Goal: Register for event/course: Sign up to attend an event or enroll in a course

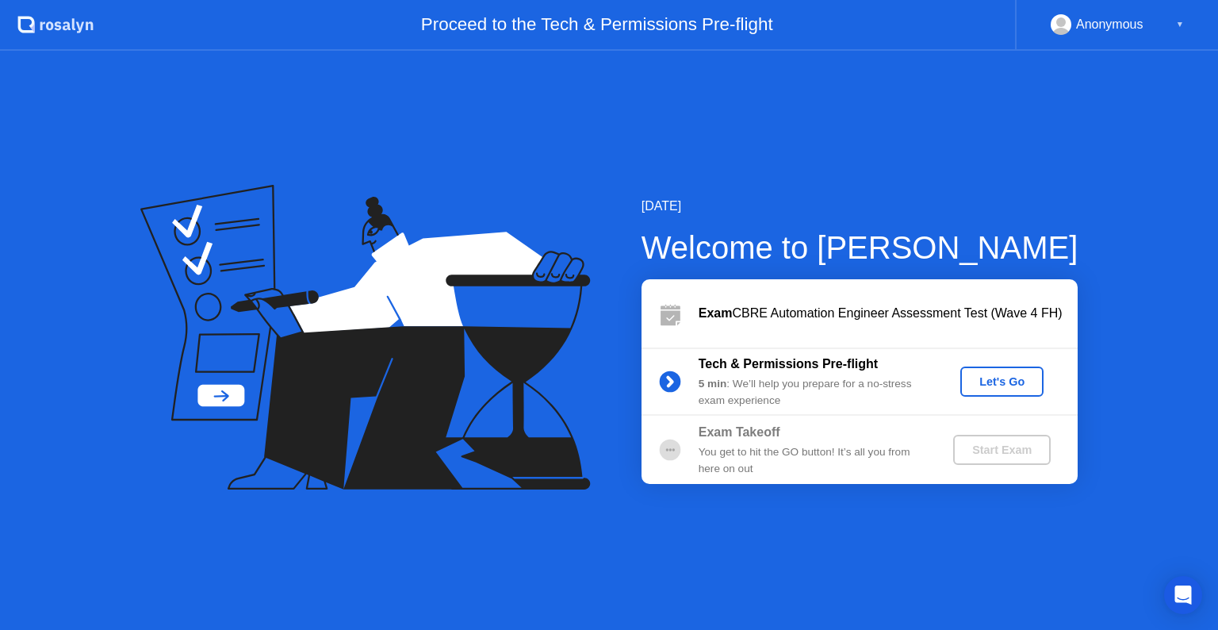
click at [1007, 387] on div "Let's Go" at bounding box center [1002, 381] width 71 height 13
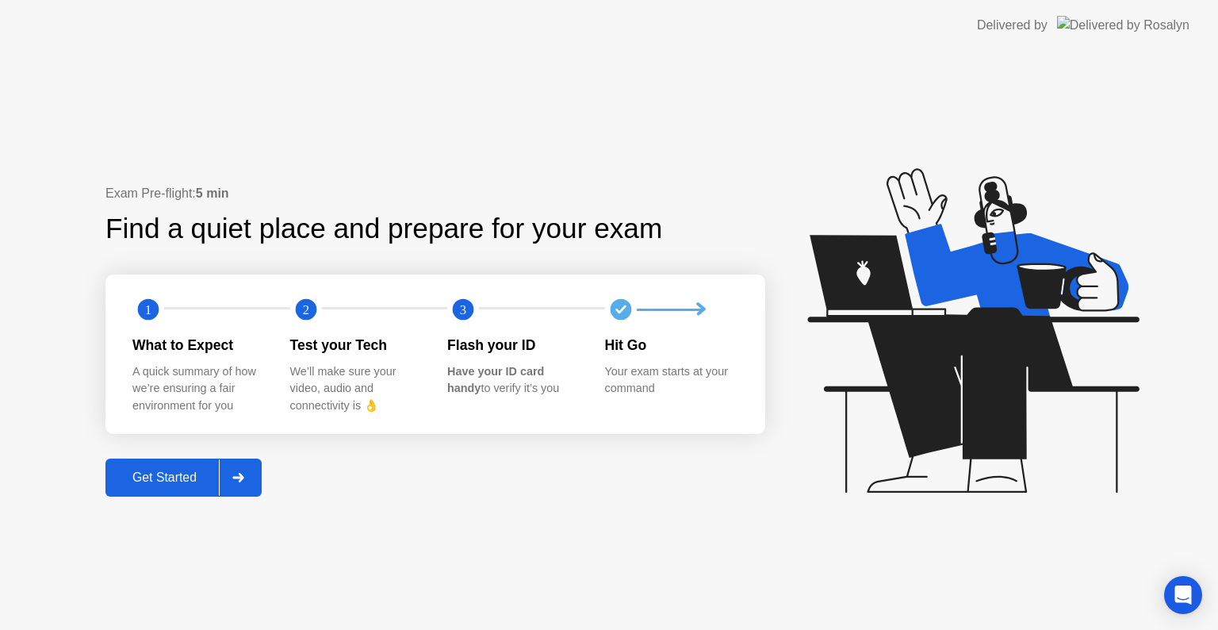
click at [178, 480] on div "Get Started" at bounding box center [164, 477] width 109 height 14
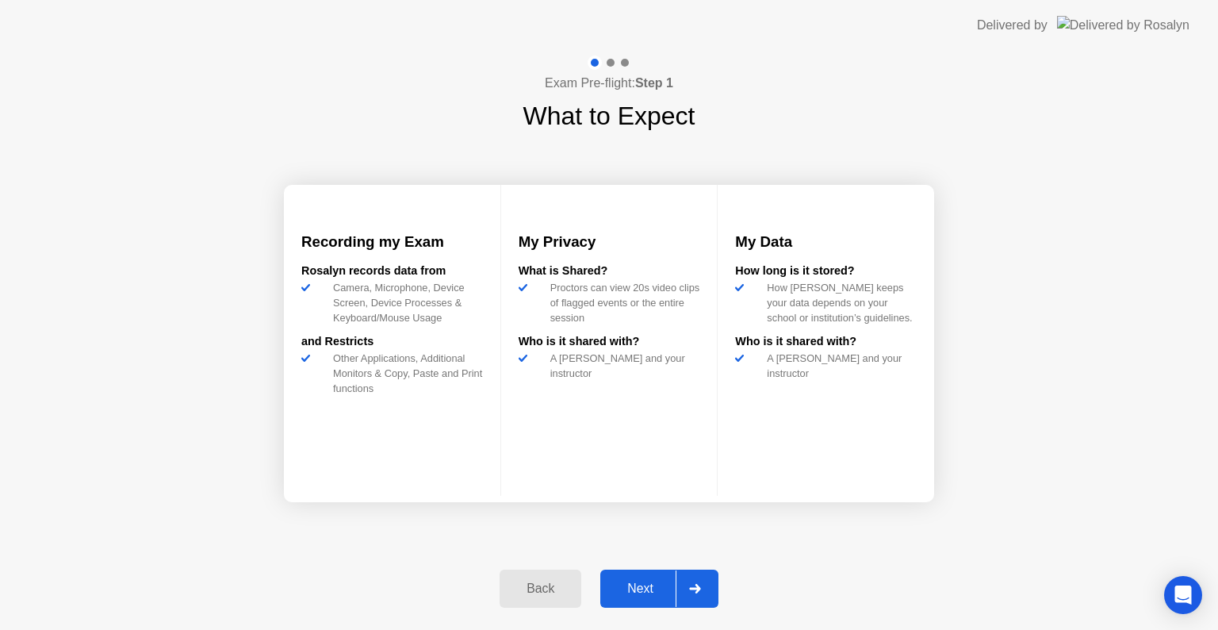
click at [641, 589] on div "Next" at bounding box center [640, 588] width 71 height 14
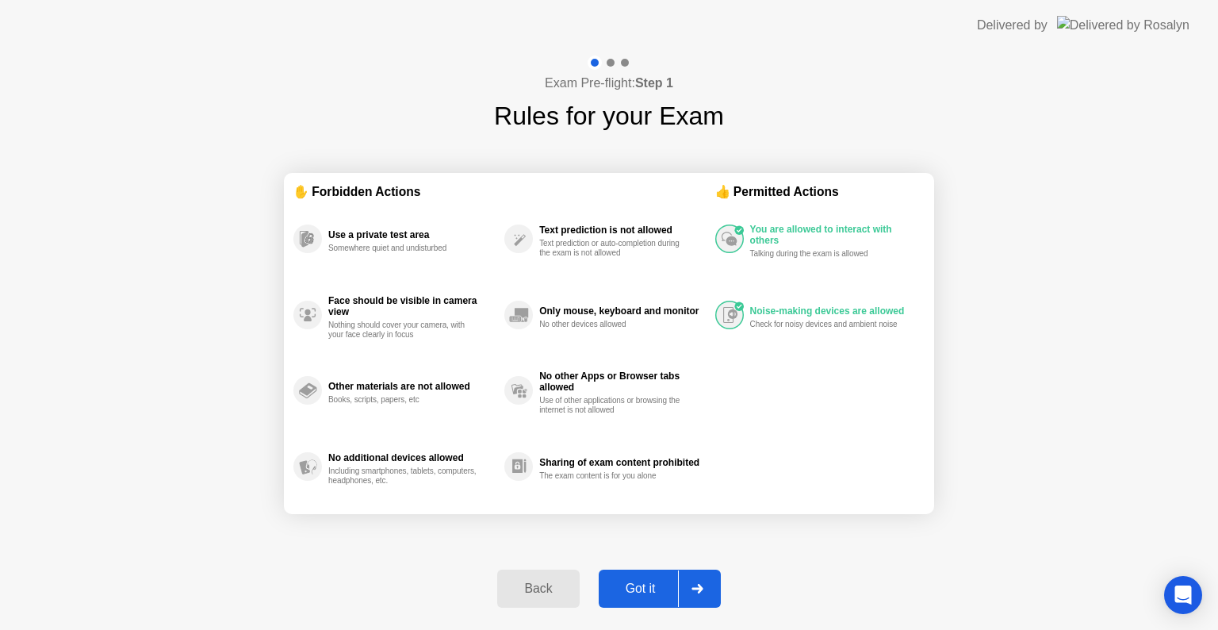
click at [628, 588] on div "Got it" at bounding box center [640, 588] width 75 height 14
select select "**********"
select select "*******"
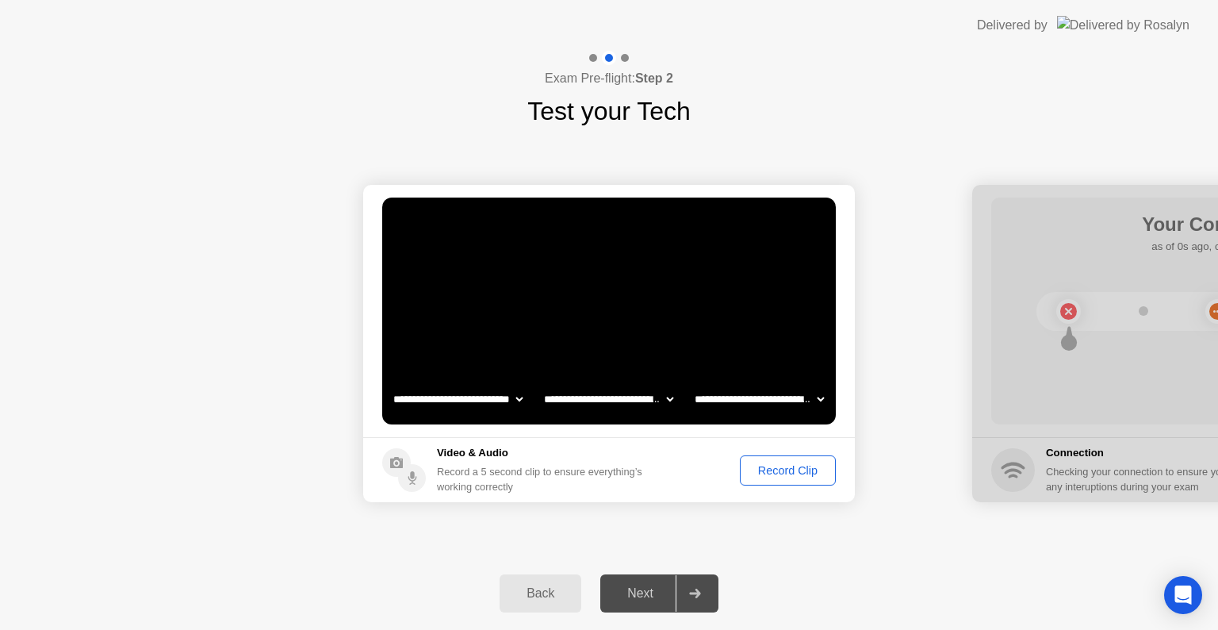
click at [772, 472] on div "Record Clip" at bounding box center [787, 470] width 85 height 13
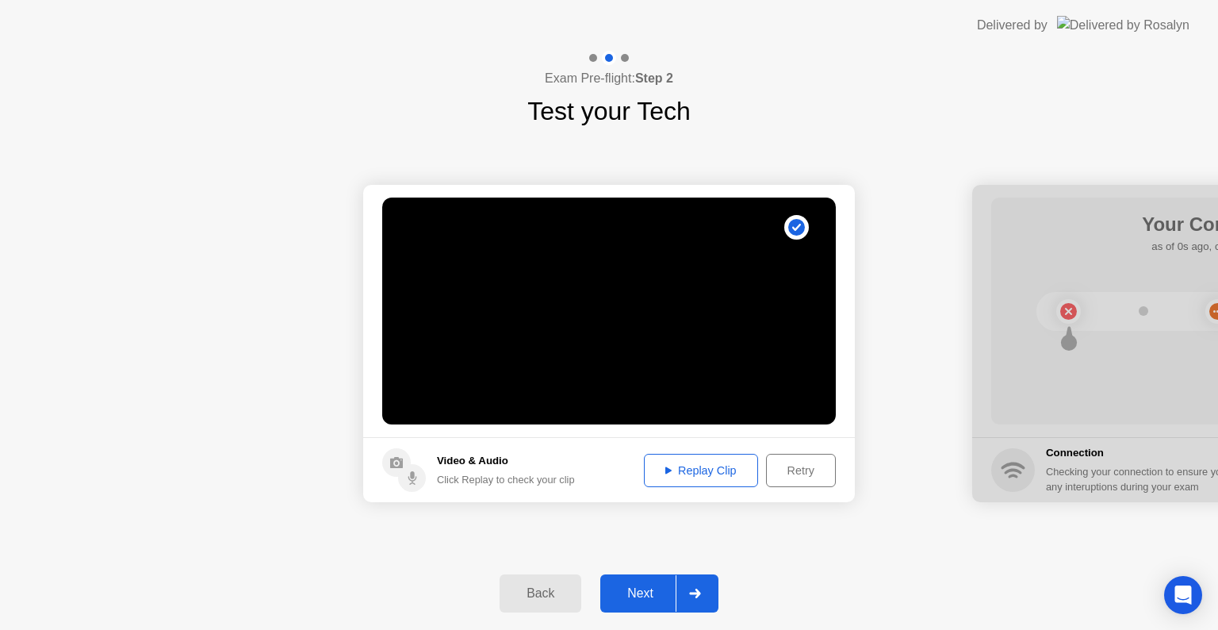
click at [658, 587] on div "Next" at bounding box center [640, 593] width 71 height 14
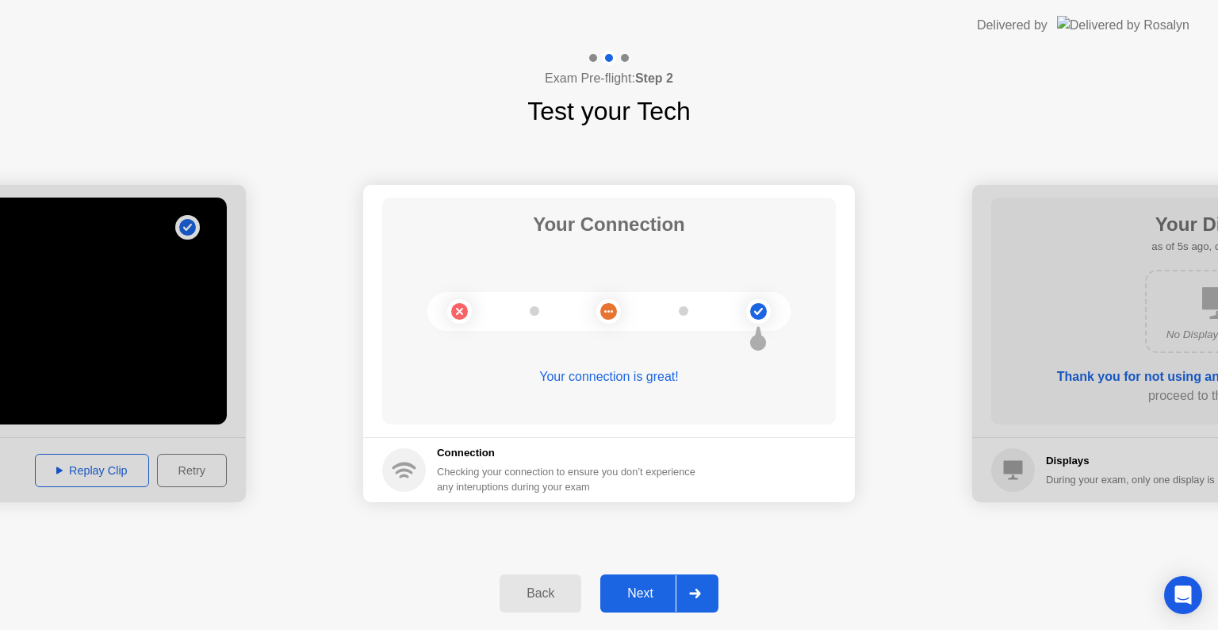
click at [636, 595] on div "Next" at bounding box center [640, 593] width 71 height 14
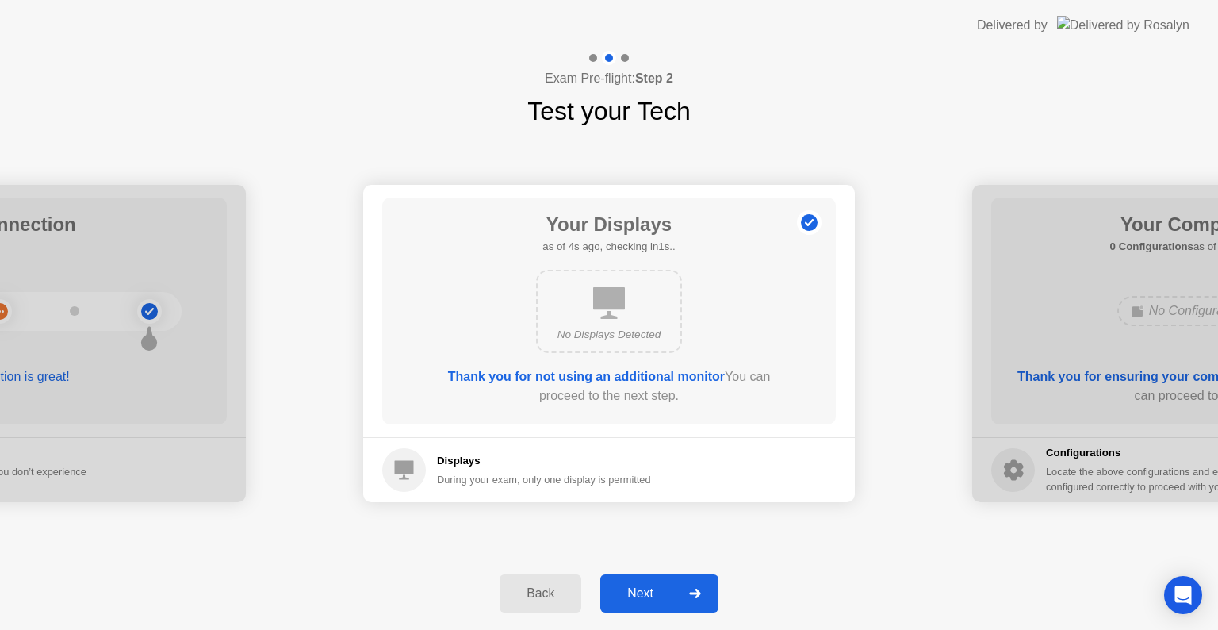
click at [641, 590] on div "Next" at bounding box center [640, 593] width 71 height 14
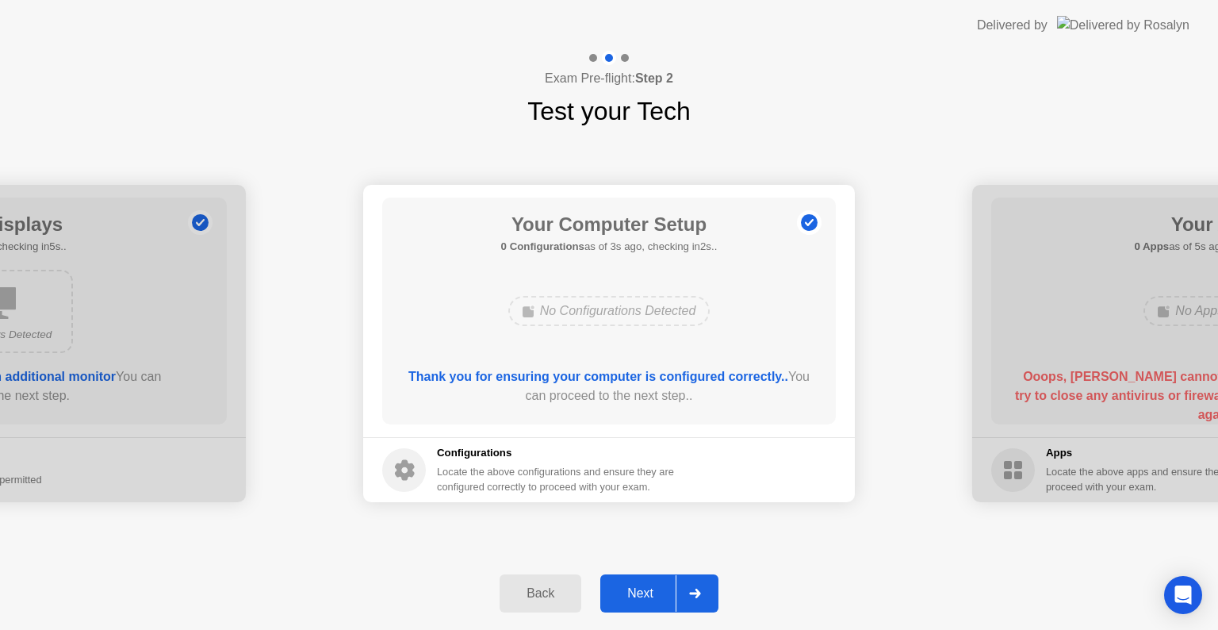
click at [641, 590] on div "Next" at bounding box center [640, 593] width 71 height 14
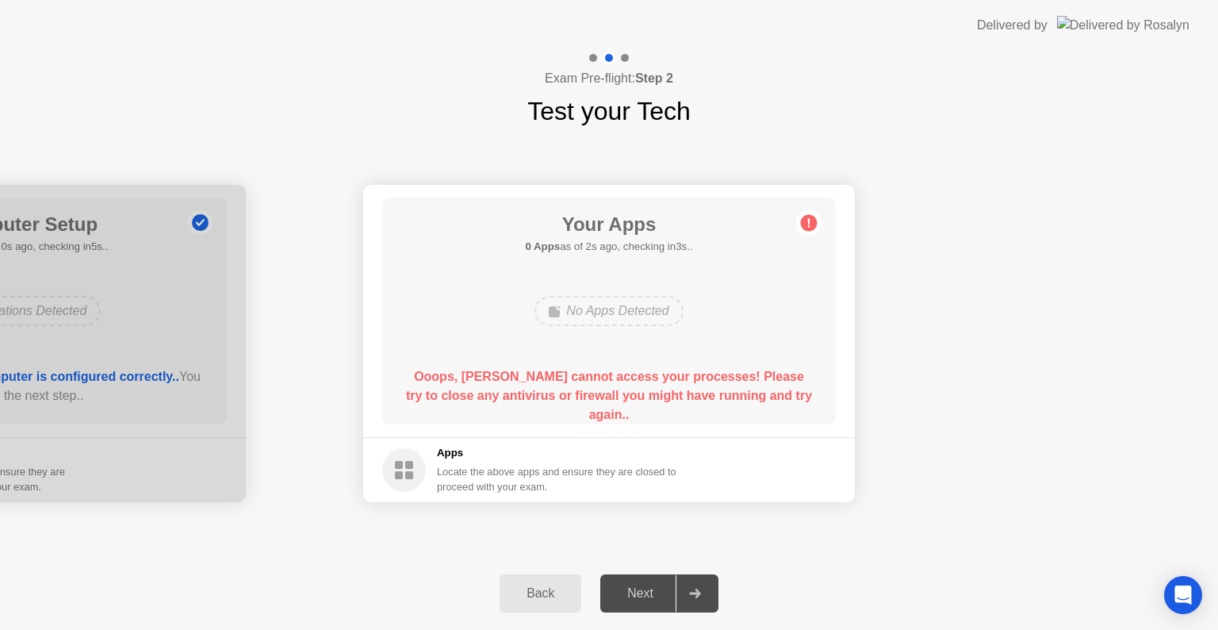
click at [648, 596] on div "Next" at bounding box center [640, 593] width 71 height 14
click at [612, 316] on div "No Apps Detected" at bounding box center [608, 311] width 148 height 30
click at [631, 593] on div "Next" at bounding box center [640, 593] width 71 height 14
drag, startPoint x: 631, startPoint y: 593, endPoint x: 529, endPoint y: 589, distance: 102.4
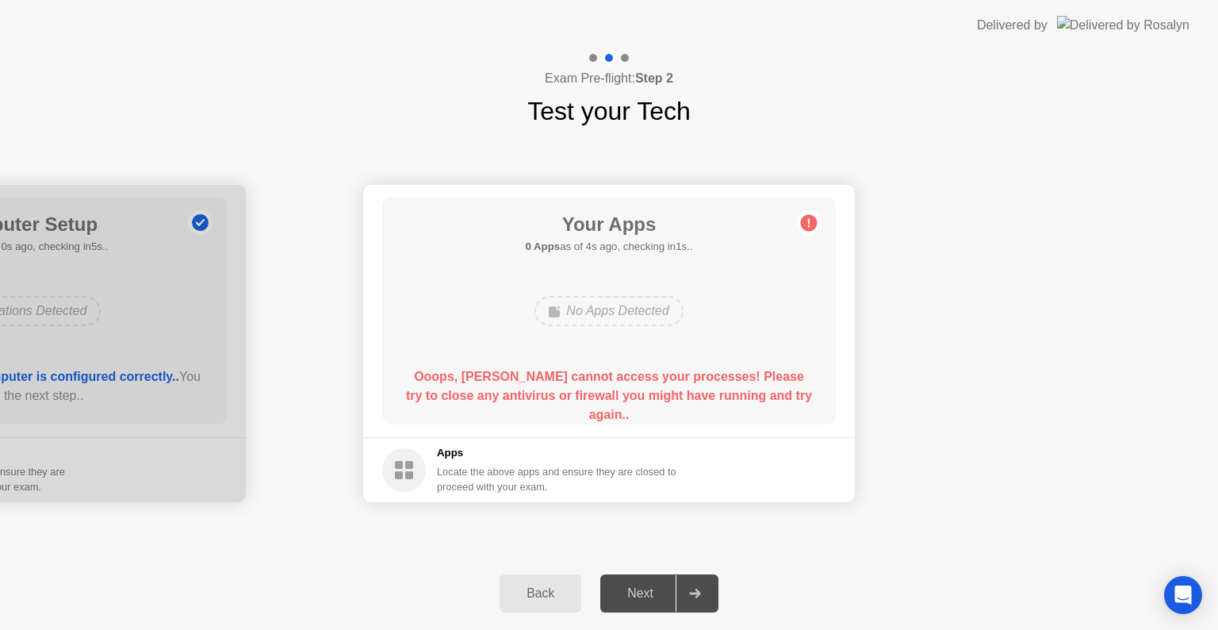
click at [529, 589] on div "Back Next" at bounding box center [609, 593] width 1218 height 73
click at [529, 589] on div "Back" at bounding box center [540, 593] width 72 height 14
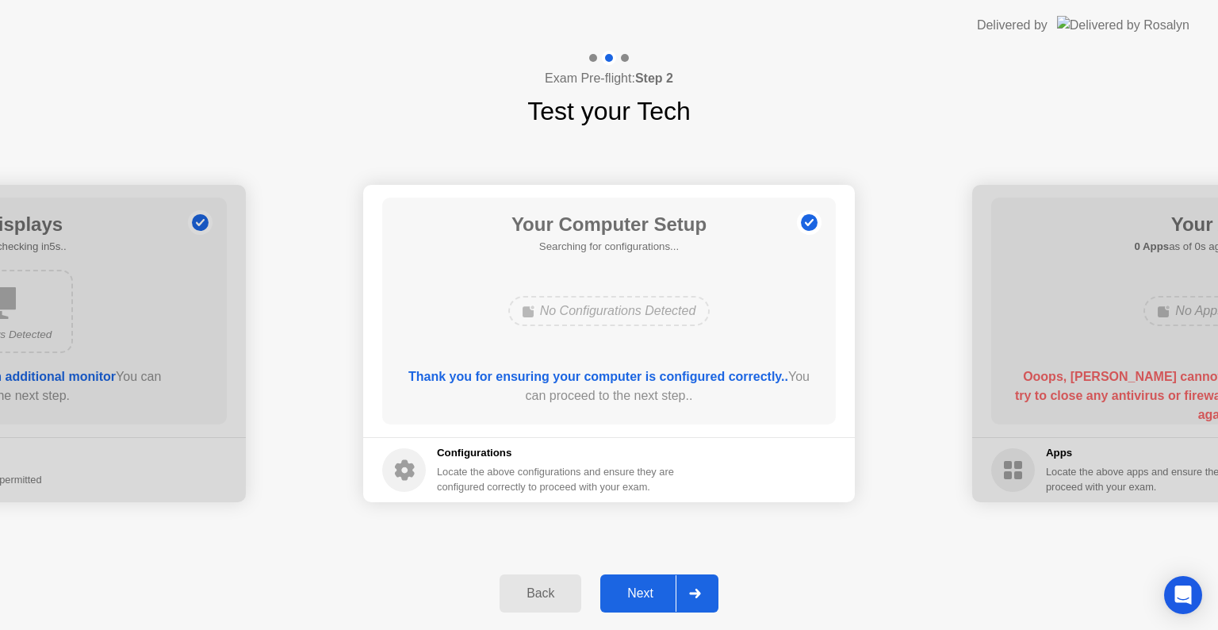
click at [529, 589] on div "Back" at bounding box center [540, 593] width 72 height 14
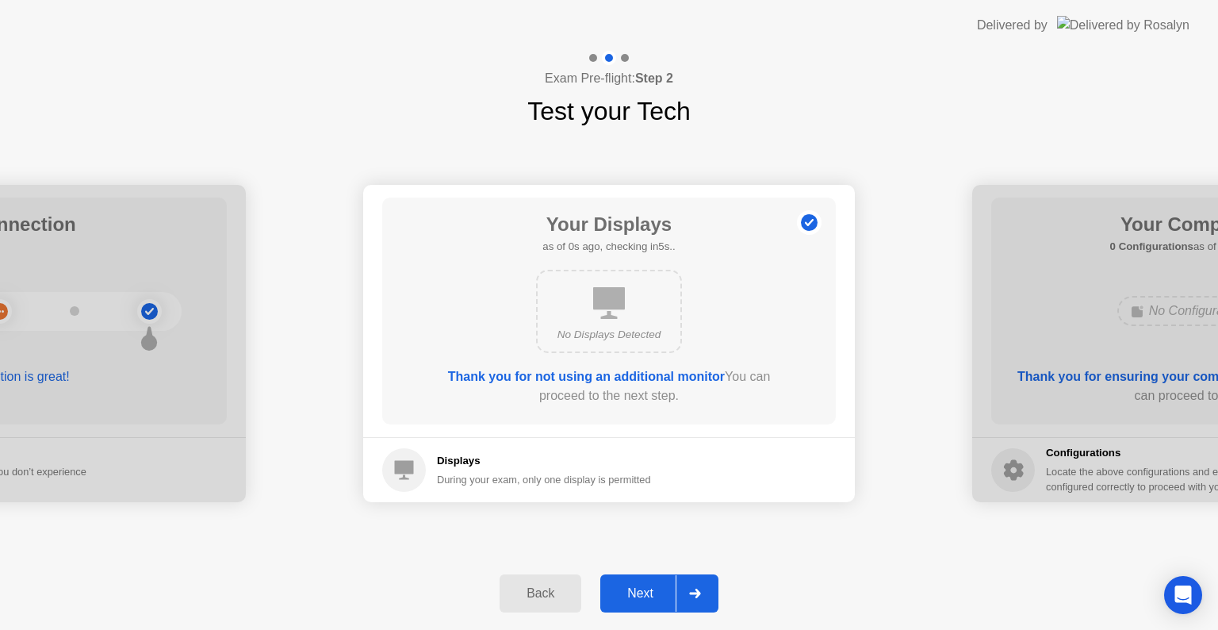
click at [529, 589] on div "Back" at bounding box center [540, 593] width 72 height 14
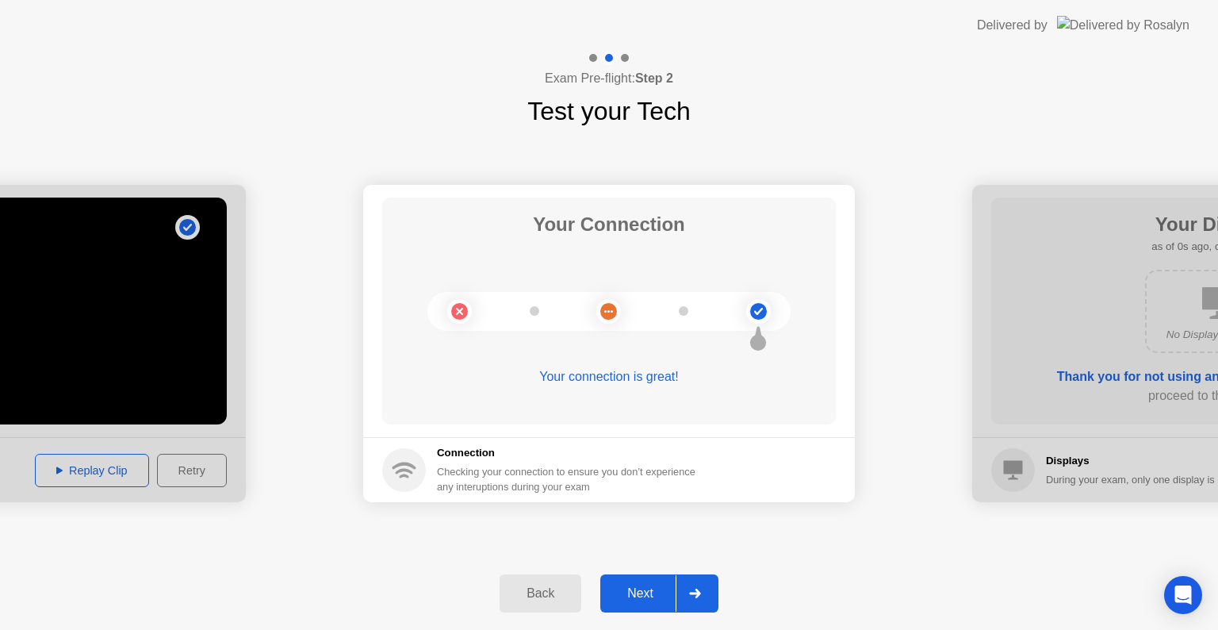
click at [529, 589] on div "Back" at bounding box center [540, 593] width 72 height 14
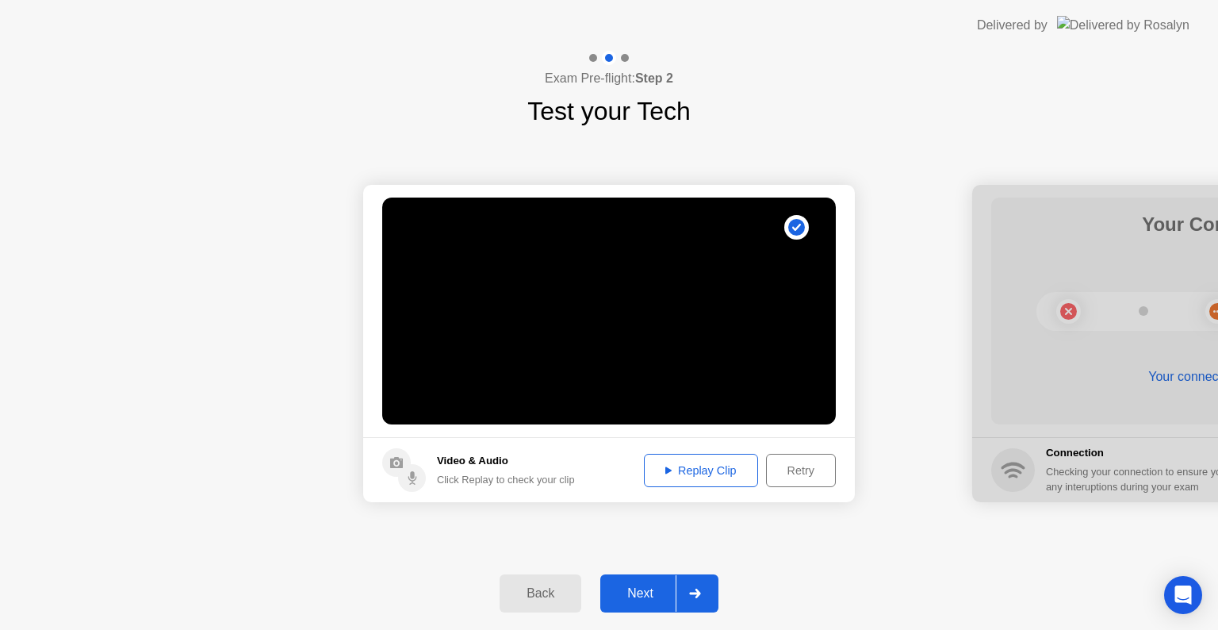
click at [529, 589] on div "Back" at bounding box center [540, 593] width 72 height 14
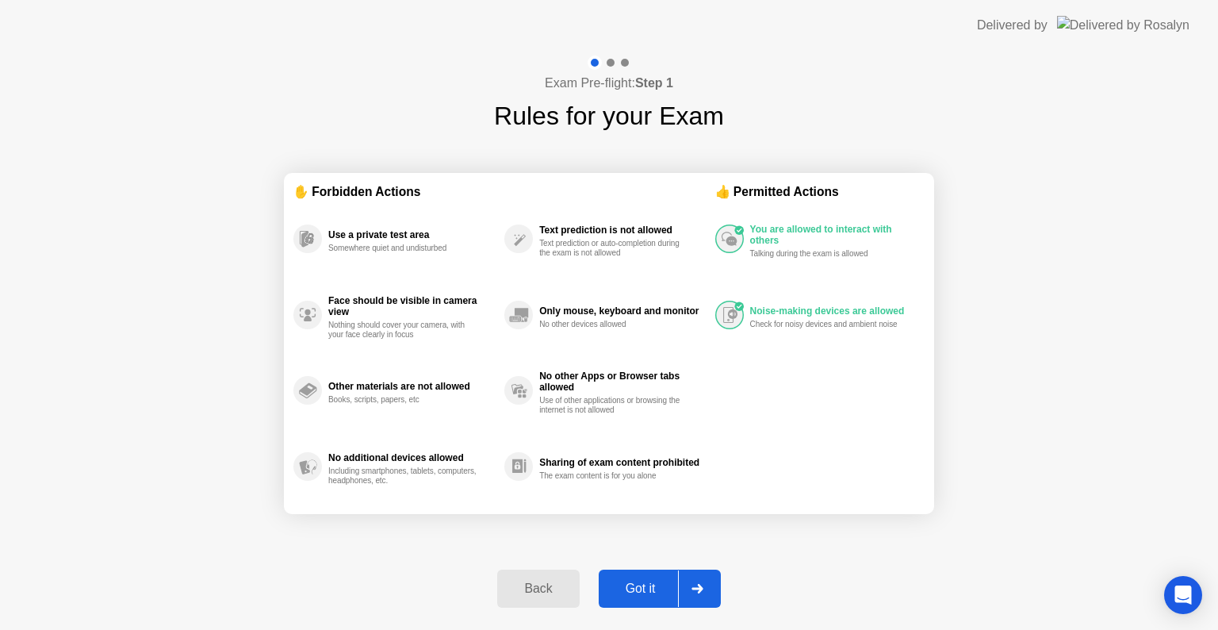
click at [618, 598] on button "Got it" at bounding box center [660, 588] width 122 height 38
select select "**********"
select select "*******"
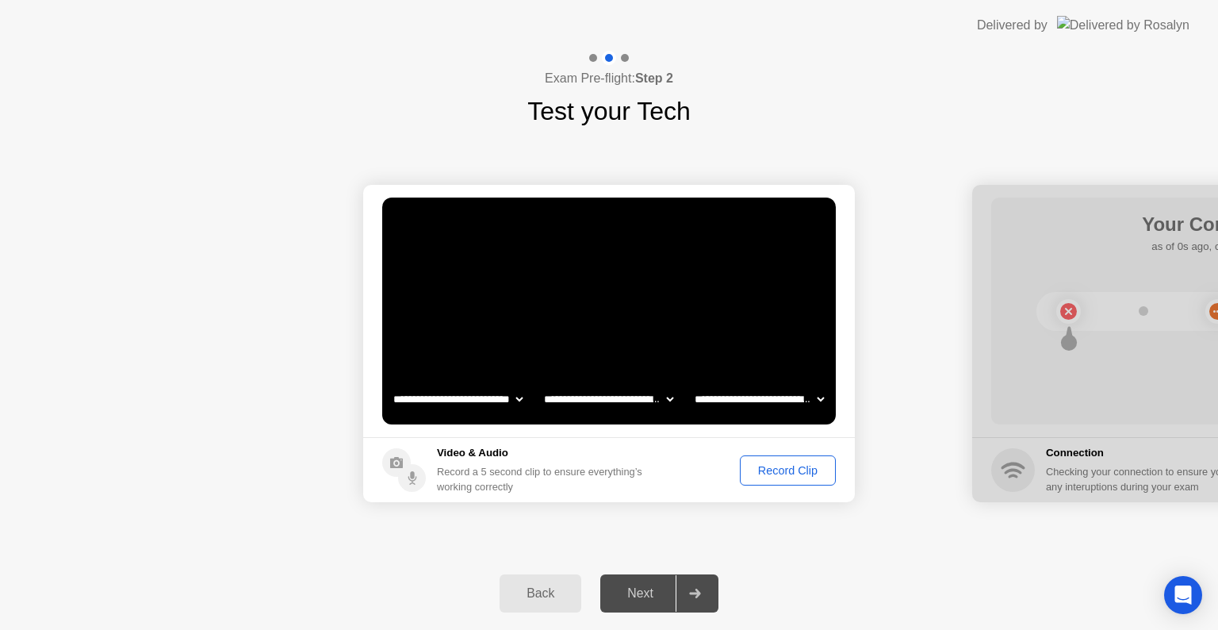
click at [618, 598] on div "Next" at bounding box center [640, 593] width 71 height 14
click at [768, 468] on div "Record Clip" at bounding box center [787, 470] width 85 height 13
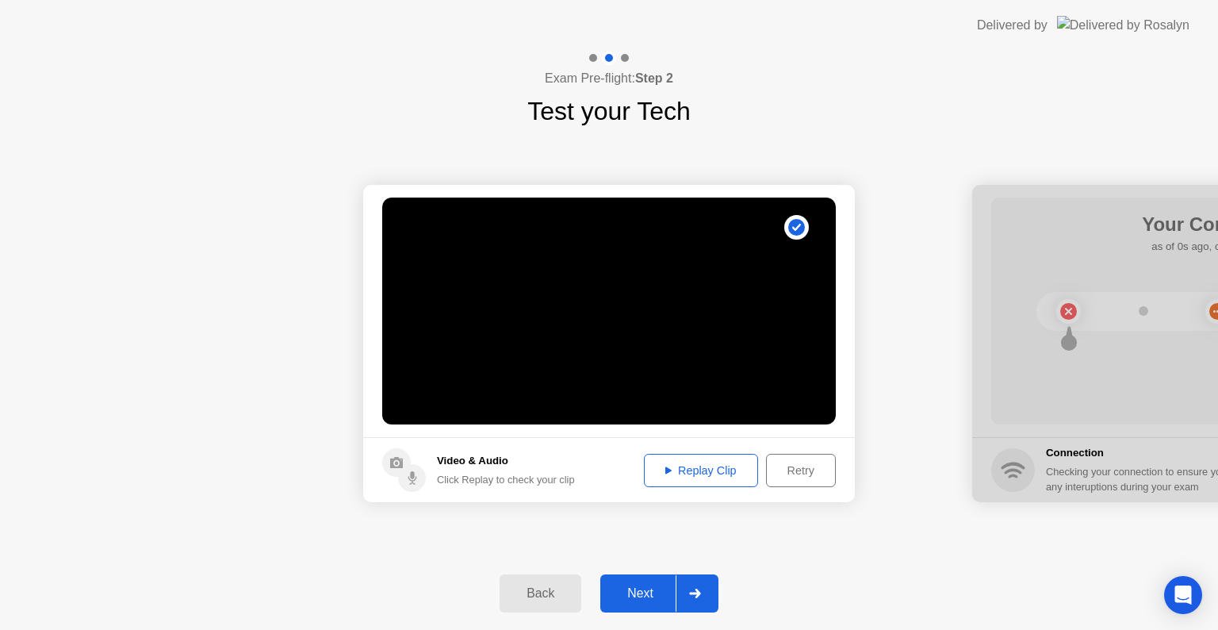
click at [634, 591] on div "Next" at bounding box center [640, 593] width 71 height 14
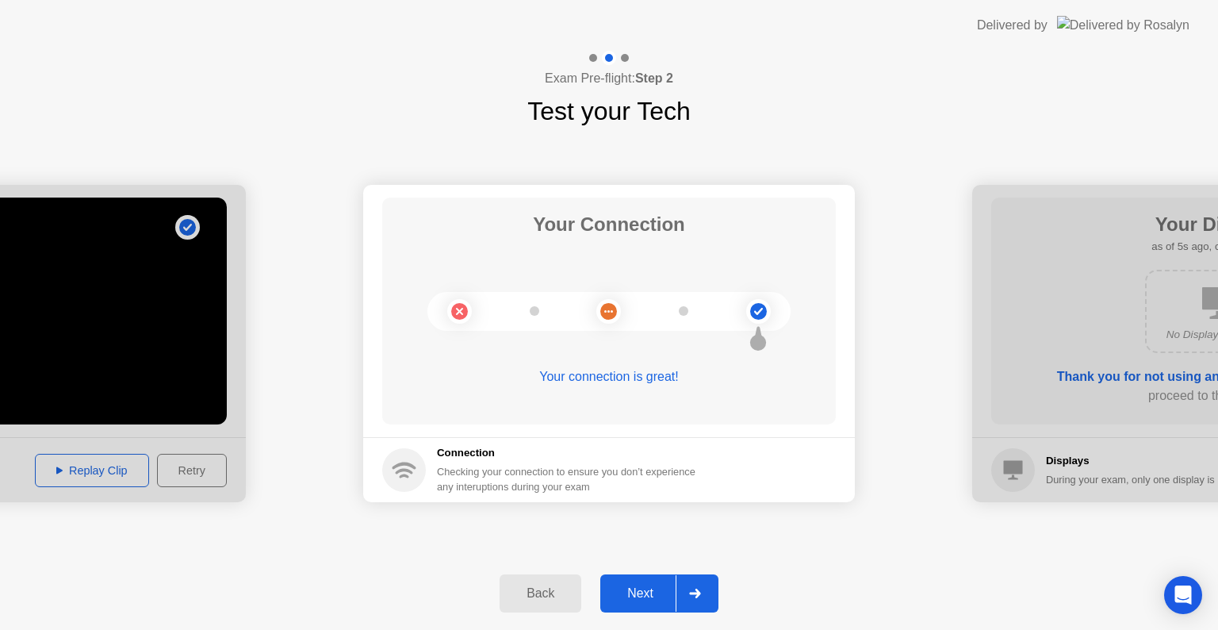
click at [650, 591] on div "Next" at bounding box center [640, 593] width 71 height 14
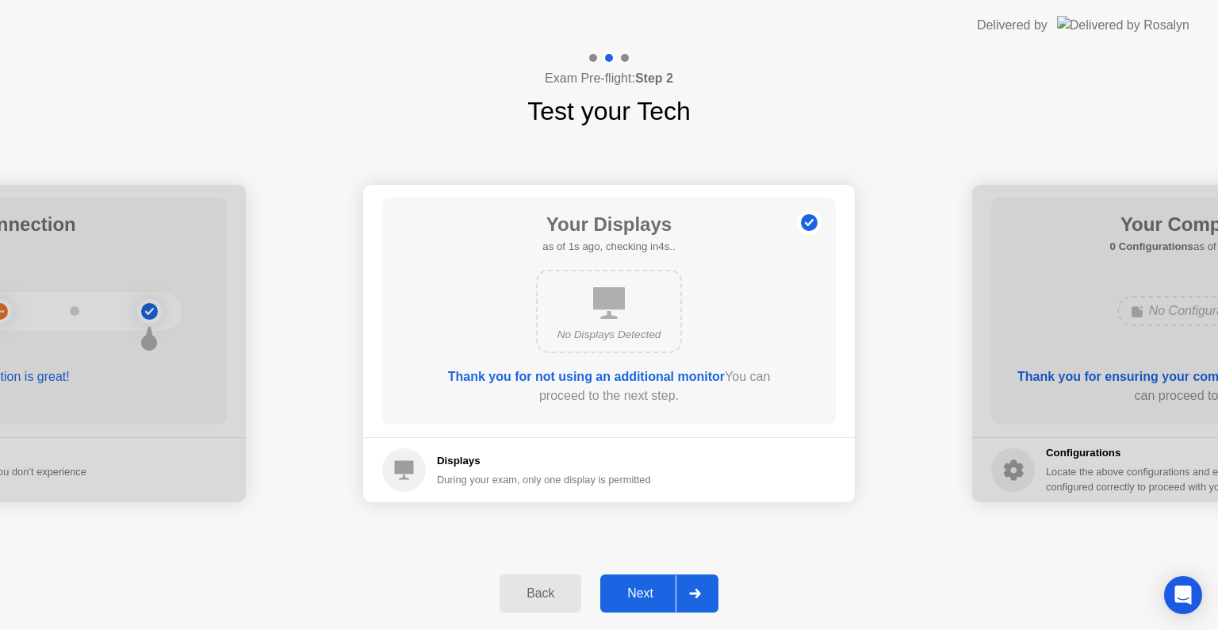
click at [650, 591] on div "Next" at bounding box center [640, 593] width 71 height 14
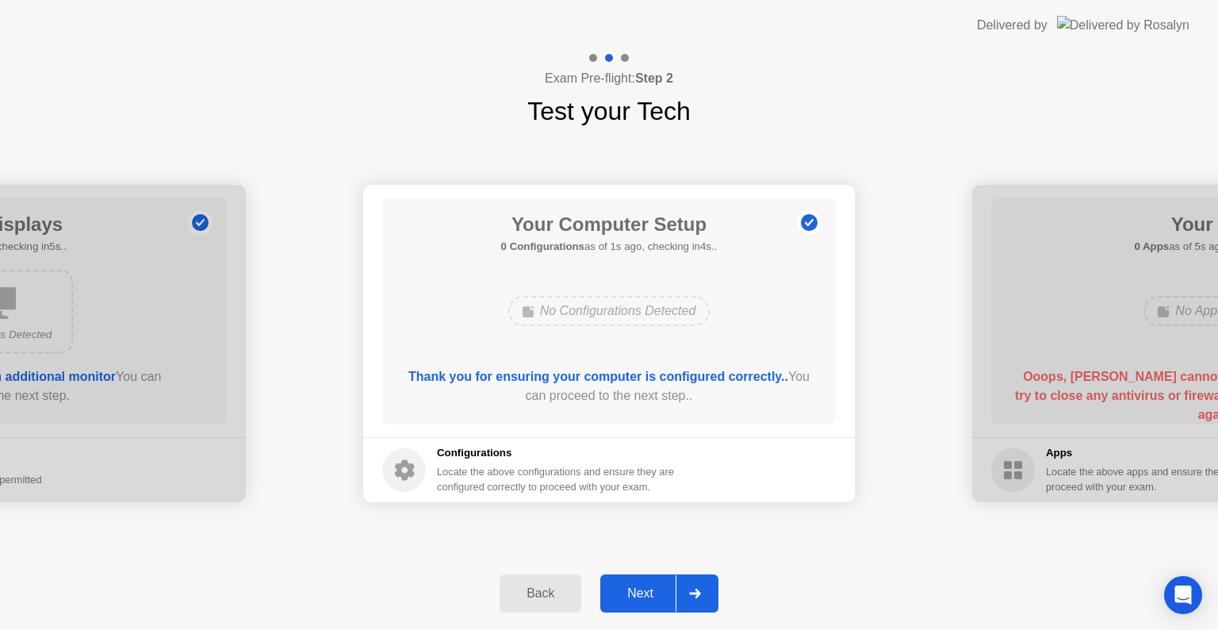
click at [650, 591] on div "Next" at bounding box center [640, 593] width 71 height 14
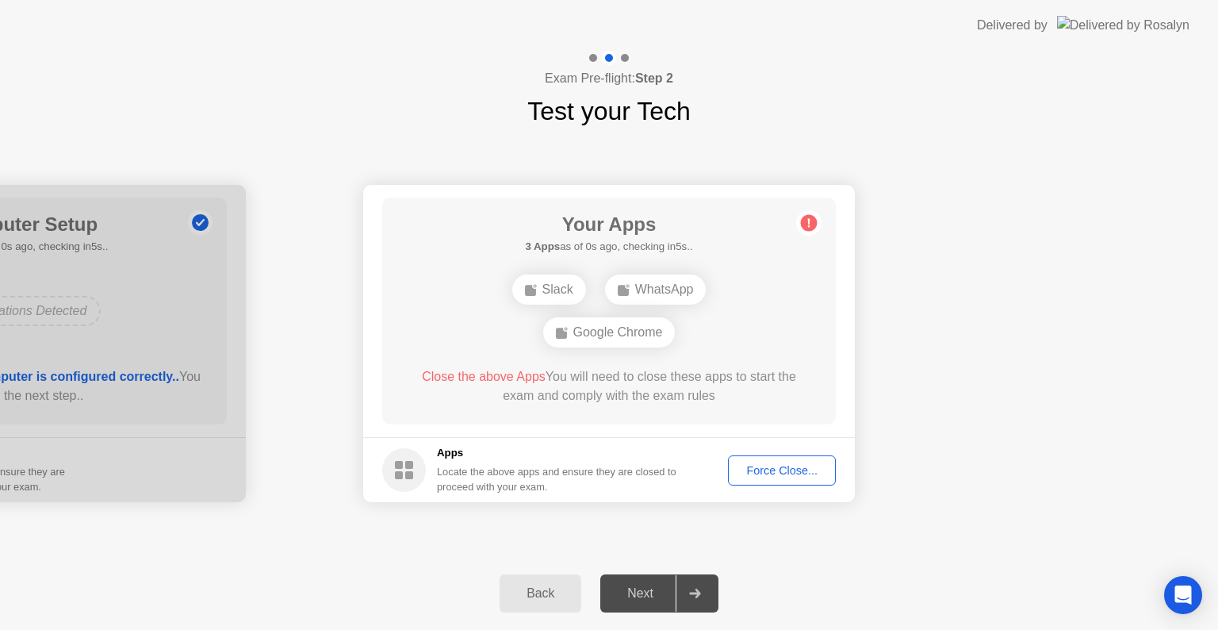
click at [660, 292] on div "WhatsApp" at bounding box center [655, 289] width 101 height 30
click at [779, 469] on div "Force Close..." at bounding box center [781, 470] width 97 height 13
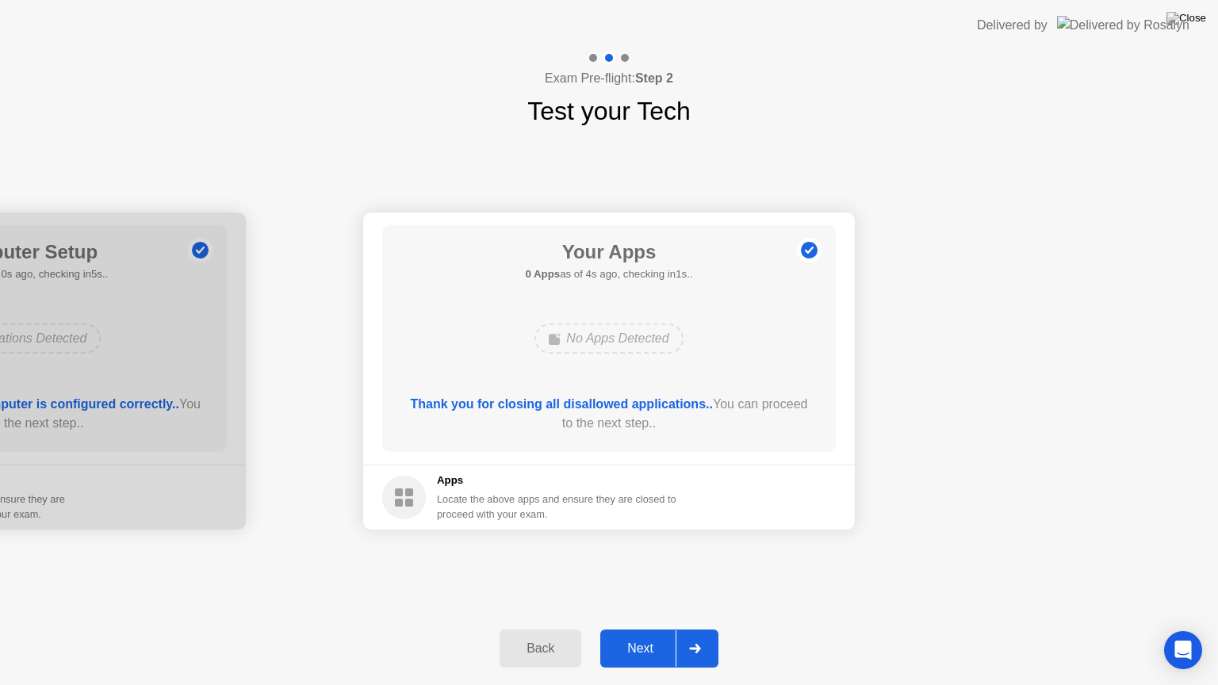
click at [649, 629] on div "Next" at bounding box center [640, 648] width 71 height 14
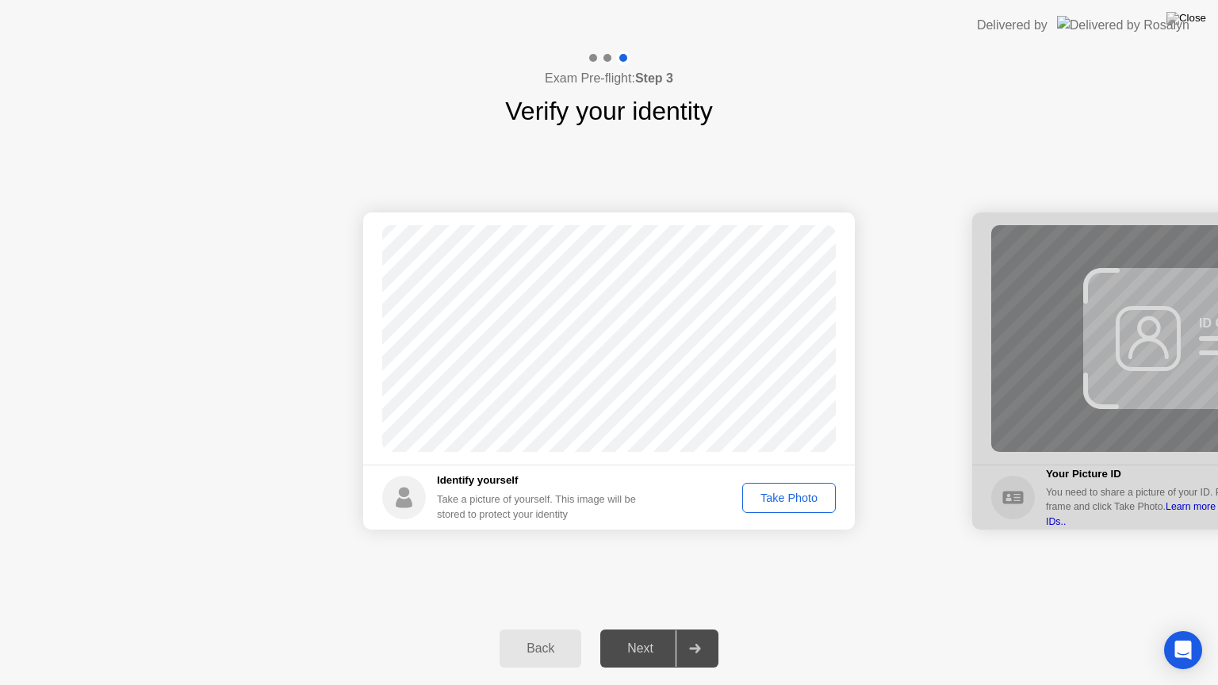
click at [791, 500] on div "Take Photo" at bounding box center [789, 498] width 82 height 13
click at [644, 629] on div "Next" at bounding box center [640, 648] width 71 height 14
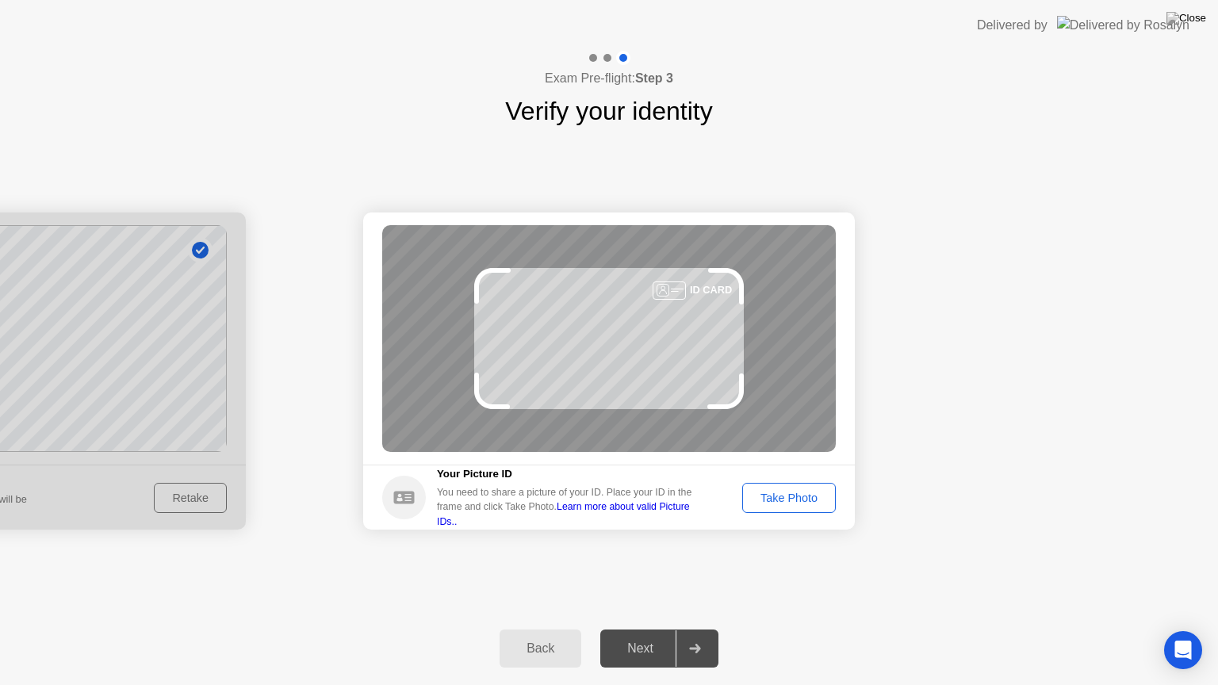
click at [796, 501] on div "Take Photo" at bounding box center [789, 498] width 82 height 13
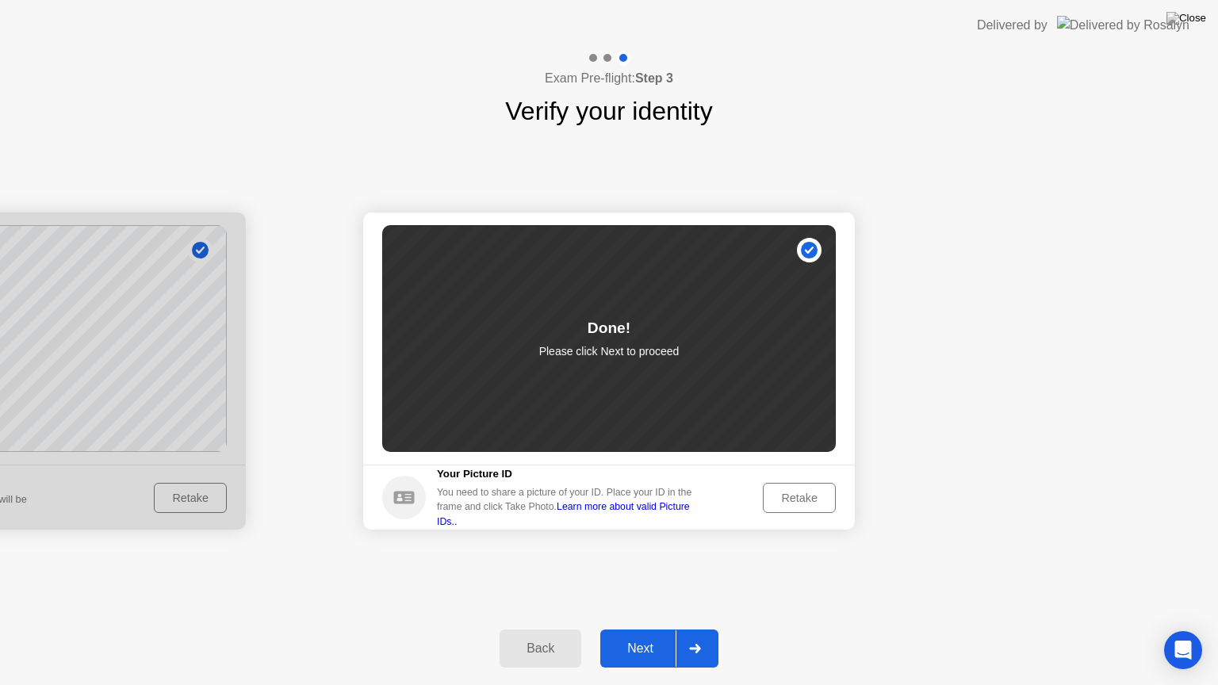
click at [618, 629] on div "Next" at bounding box center [640, 648] width 71 height 14
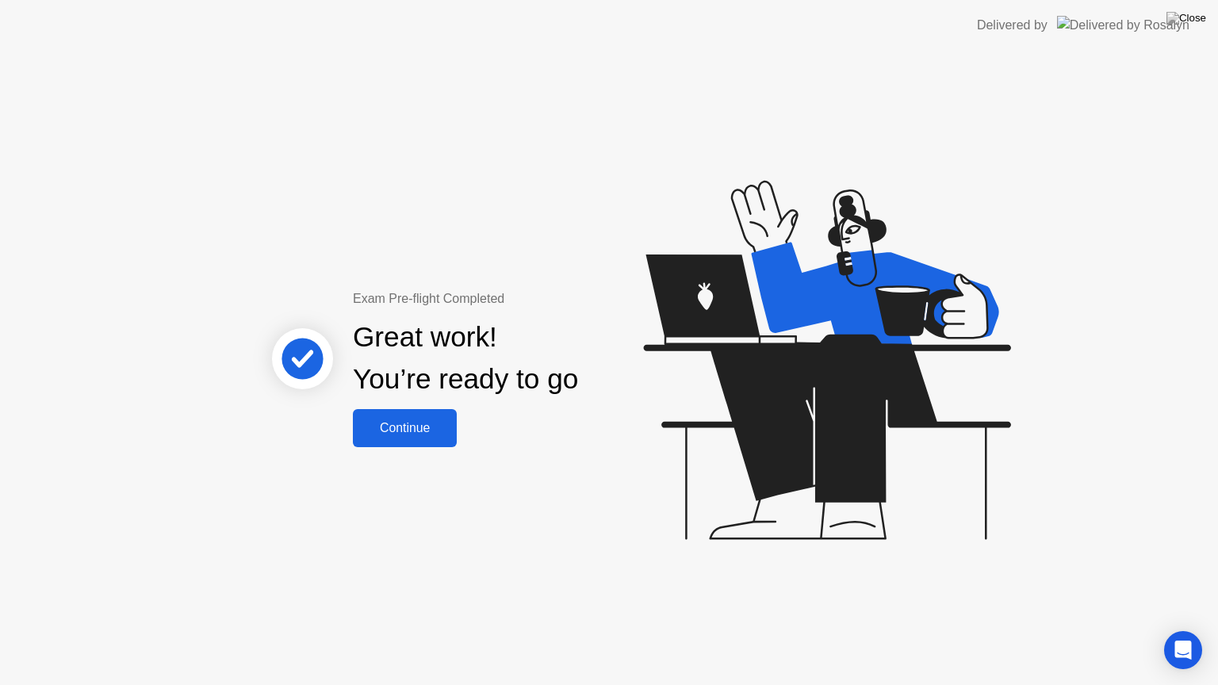
click at [396, 424] on div "Continue" at bounding box center [405, 428] width 94 height 14
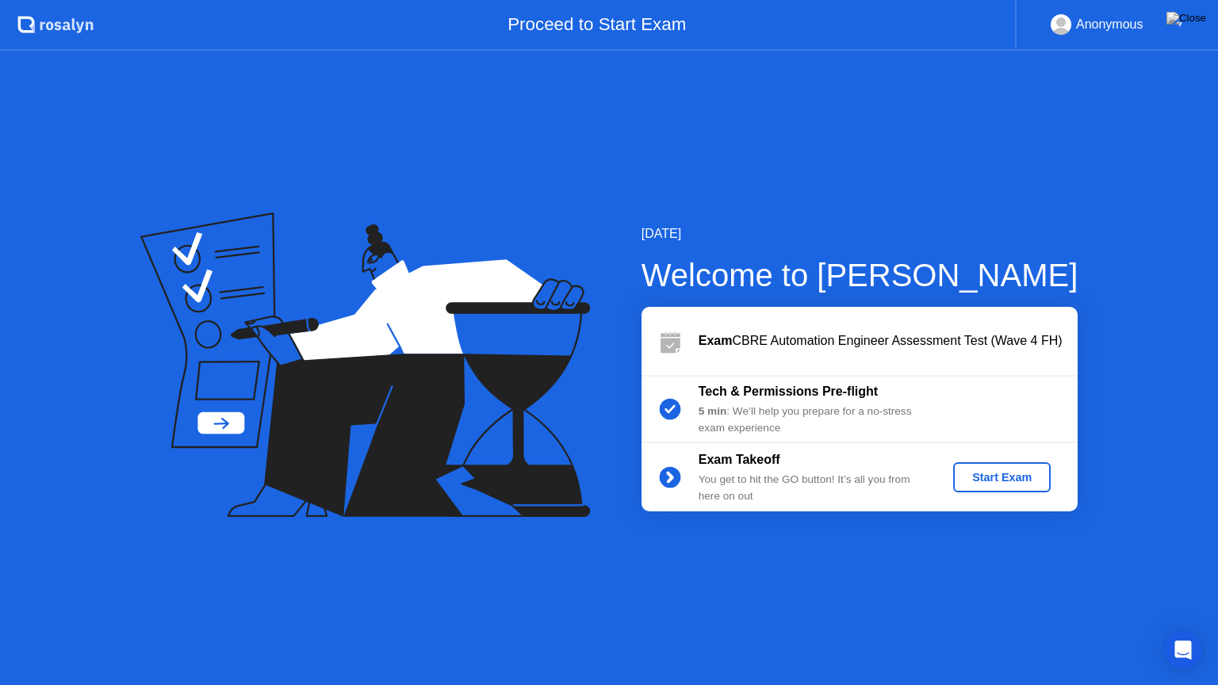
click at [1005, 485] on button "Start Exam" at bounding box center [1002, 477] width 98 height 30
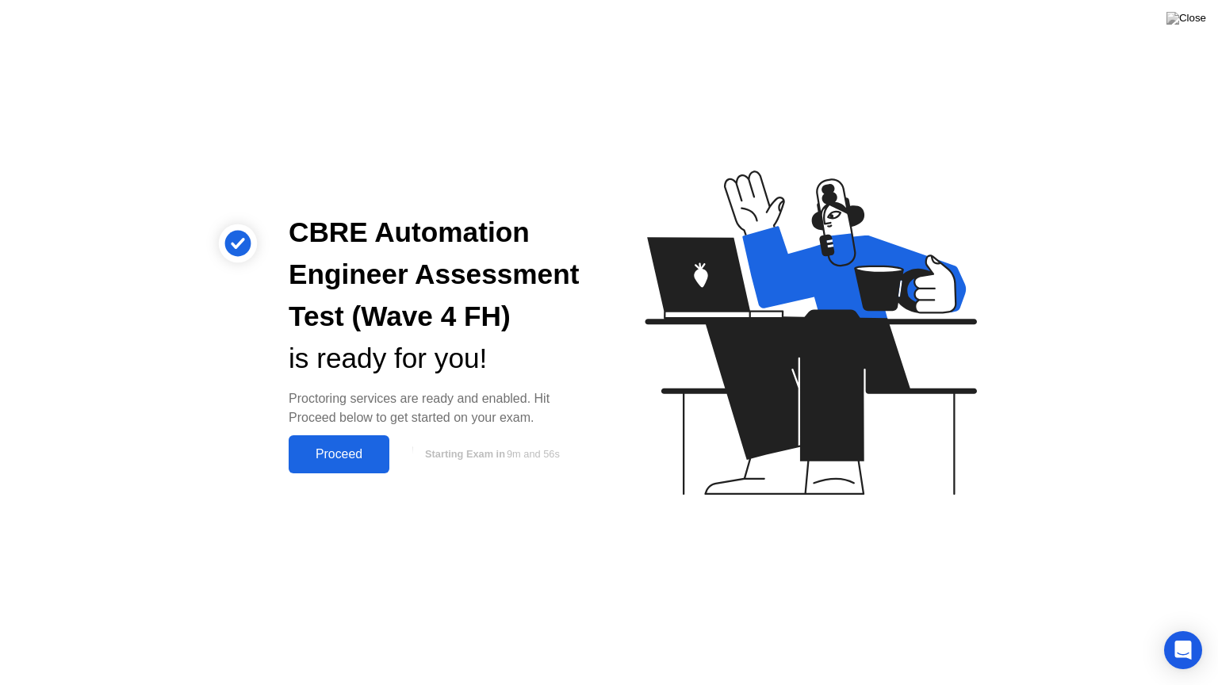
click at [325, 456] on div "Proceed" at bounding box center [338, 454] width 91 height 14
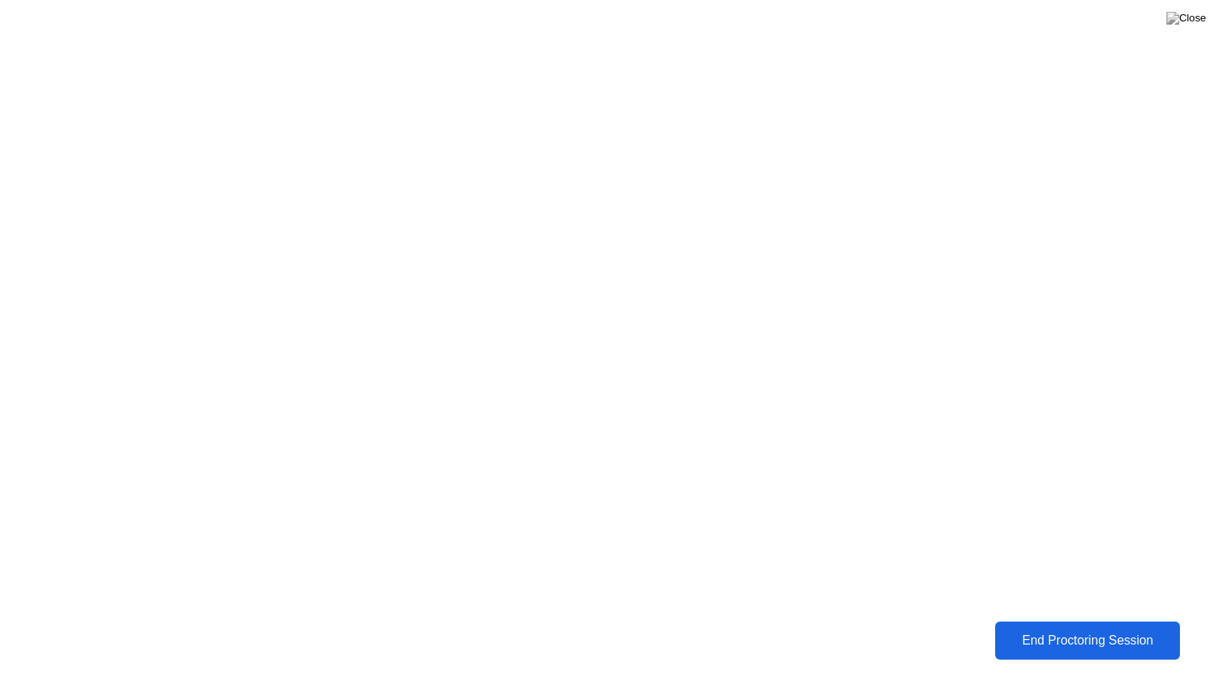
click at [1042, 629] on div "End Proctoring Session" at bounding box center [1088, 641] width 176 height 14
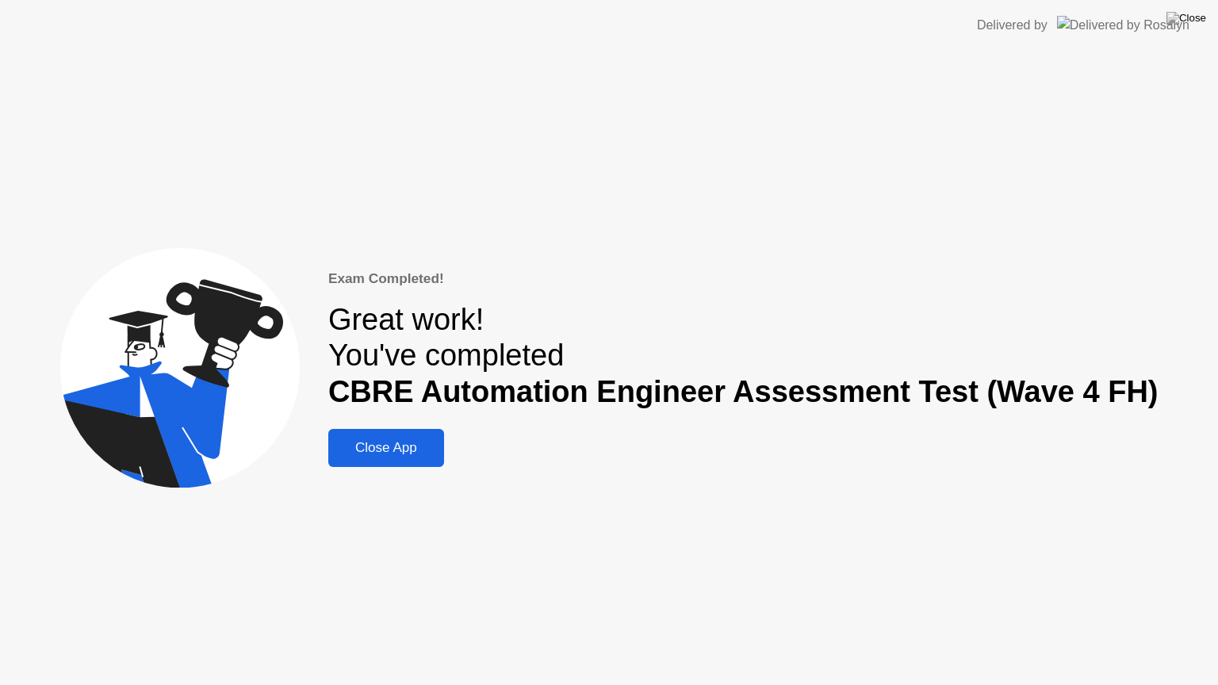
click at [423, 460] on button "Close App" at bounding box center [386, 448] width 116 height 38
